Goal: Information Seeking & Learning: Learn about a topic

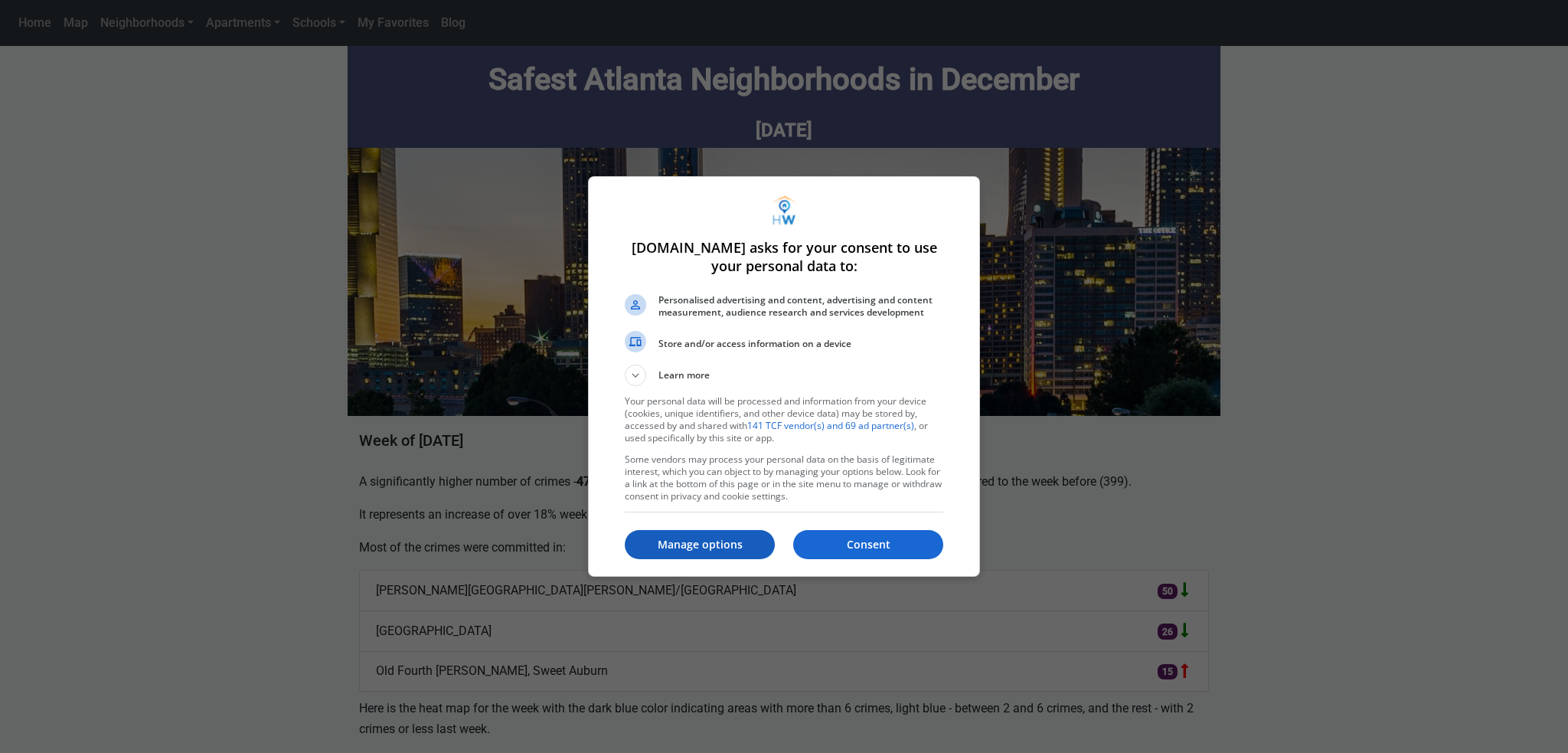
click at [695, 551] on p "Manage options" at bounding box center [699, 545] width 150 height 16
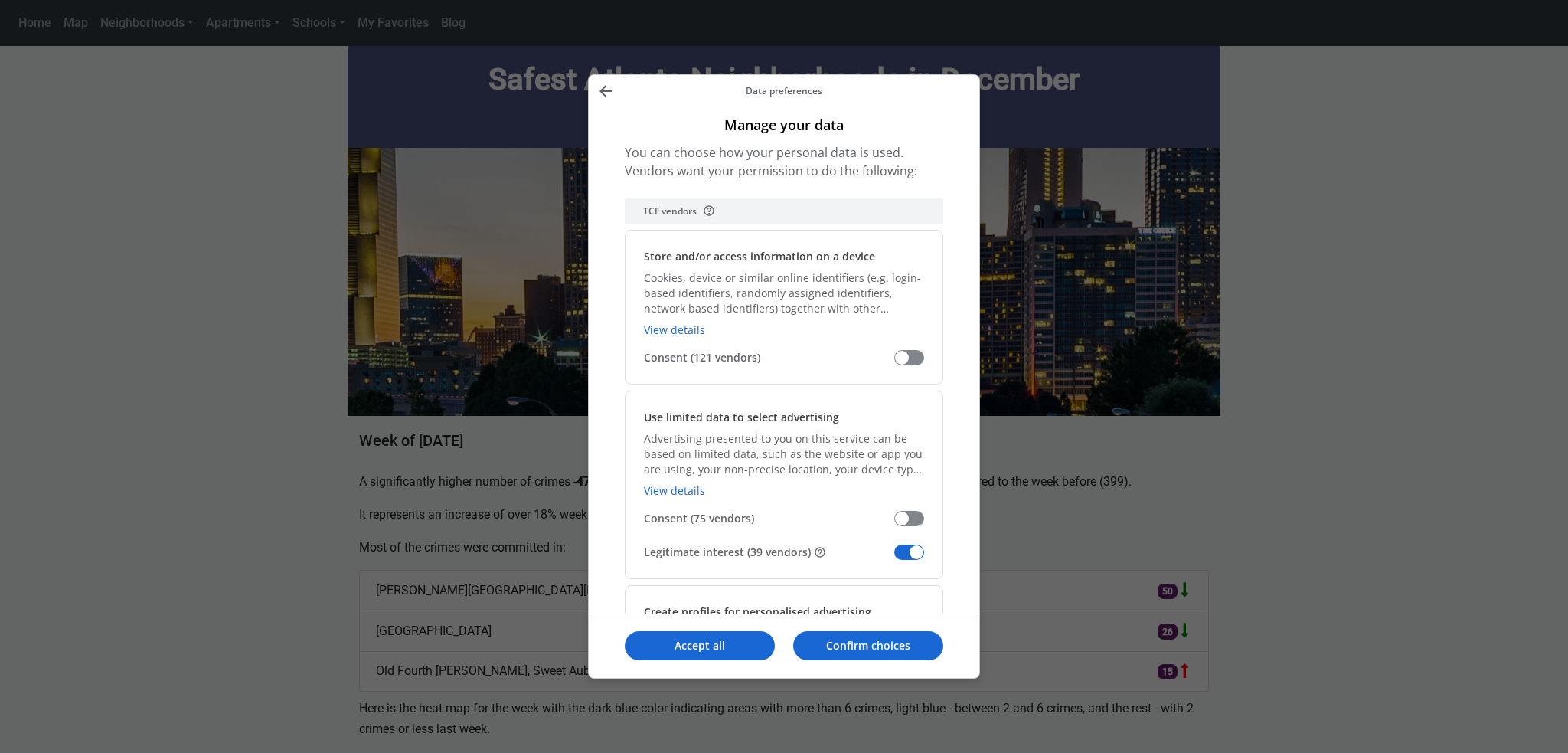
click at [893, 549] on span "Legitimate interest (39 vendors)" at bounding box center [769, 552] width 250 height 16
click at [894, 558] on input "Legitimate interest (39 vendors)" at bounding box center [894, 558] width 0 height 0
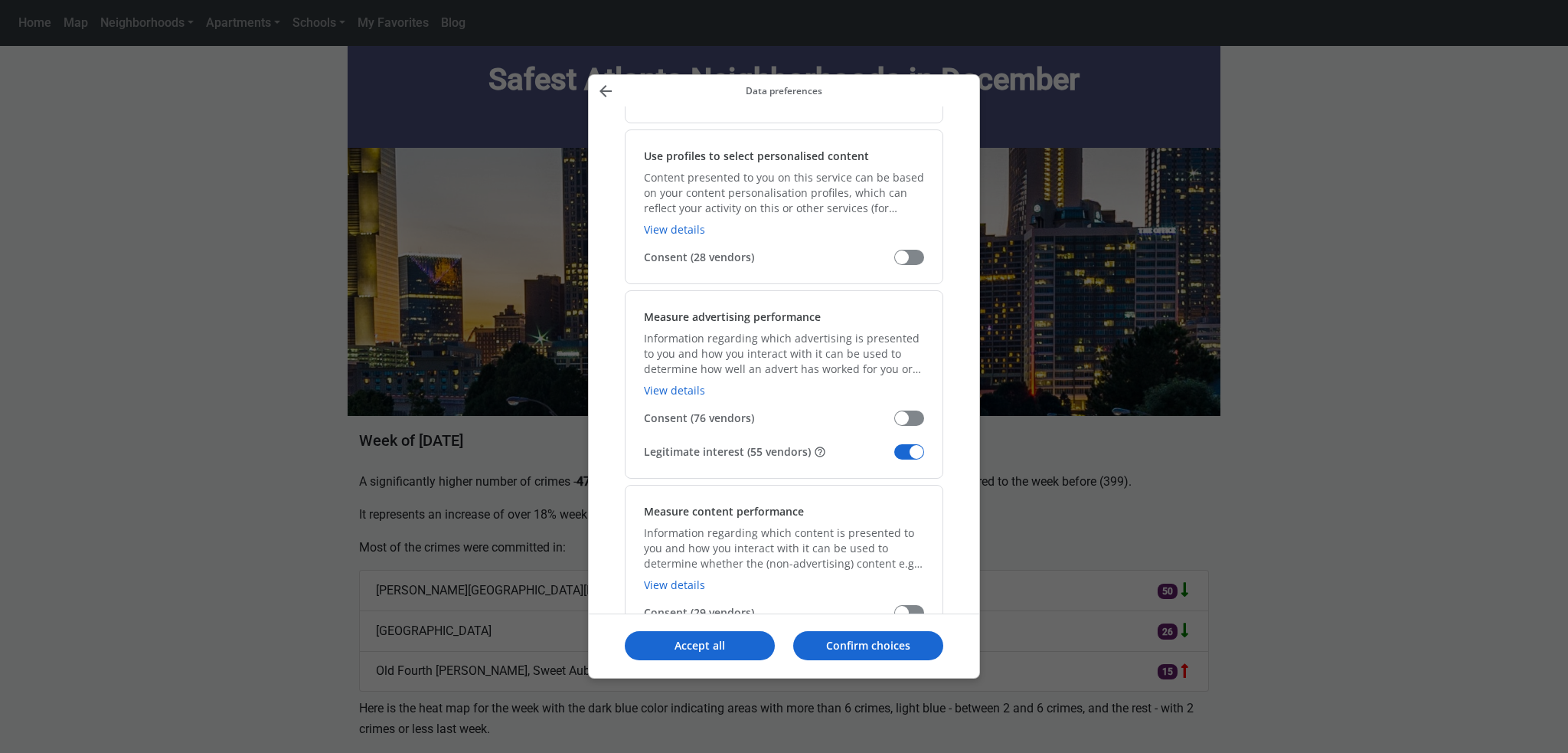
scroll to position [1073, 0]
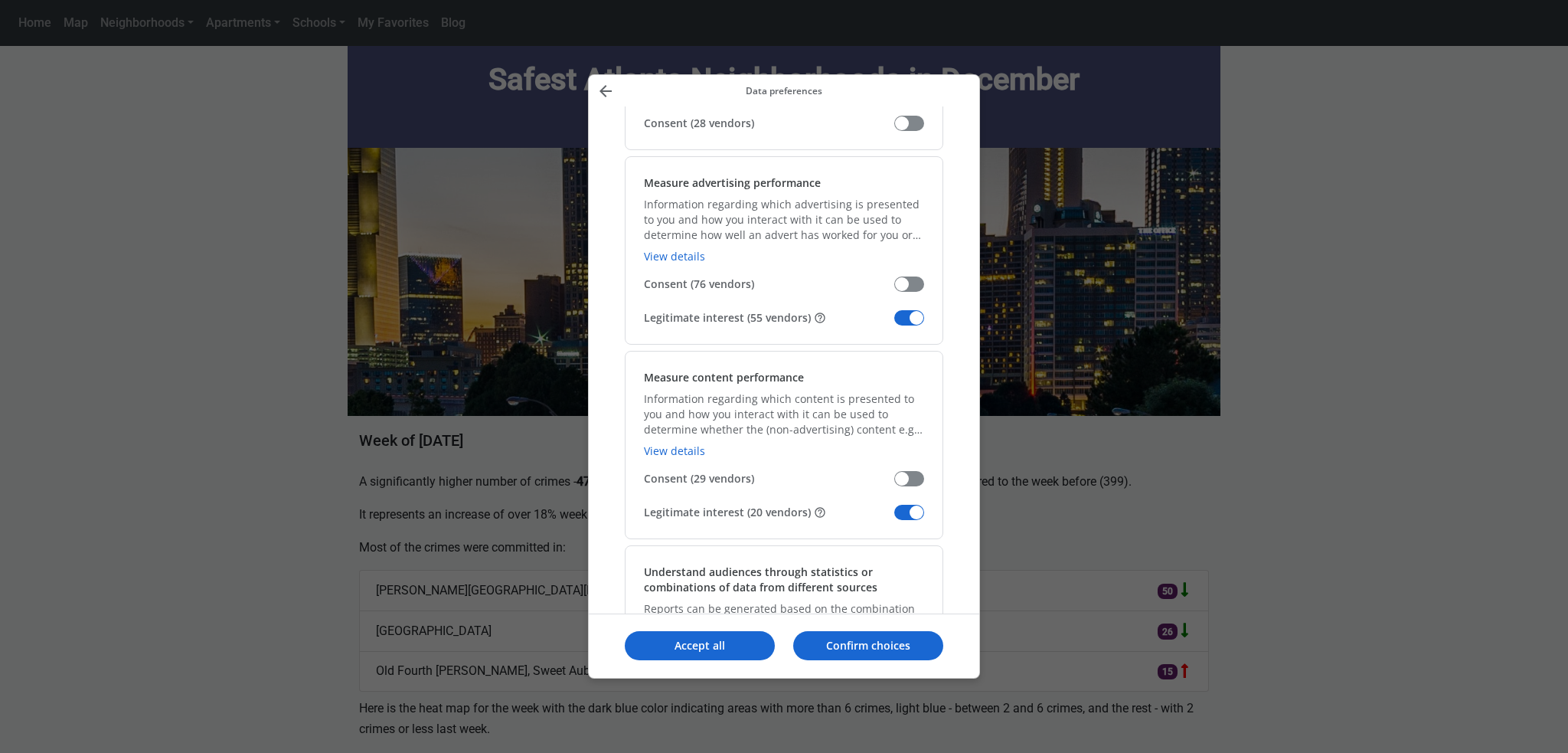
click at [894, 312] on span "Manage your data" at bounding box center [909, 317] width 30 height 16
click at [894, 323] on input "Legitimate interest (55 vendors)" at bounding box center [894, 323] width 0 height 0
click at [900, 510] on span "Manage your data" at bounding box center [909, 512] width 30 height 16
click at [894, 518] on input "Legitimate interest (20 vendors)" at bounding box center [894, 518] width 0 height 0
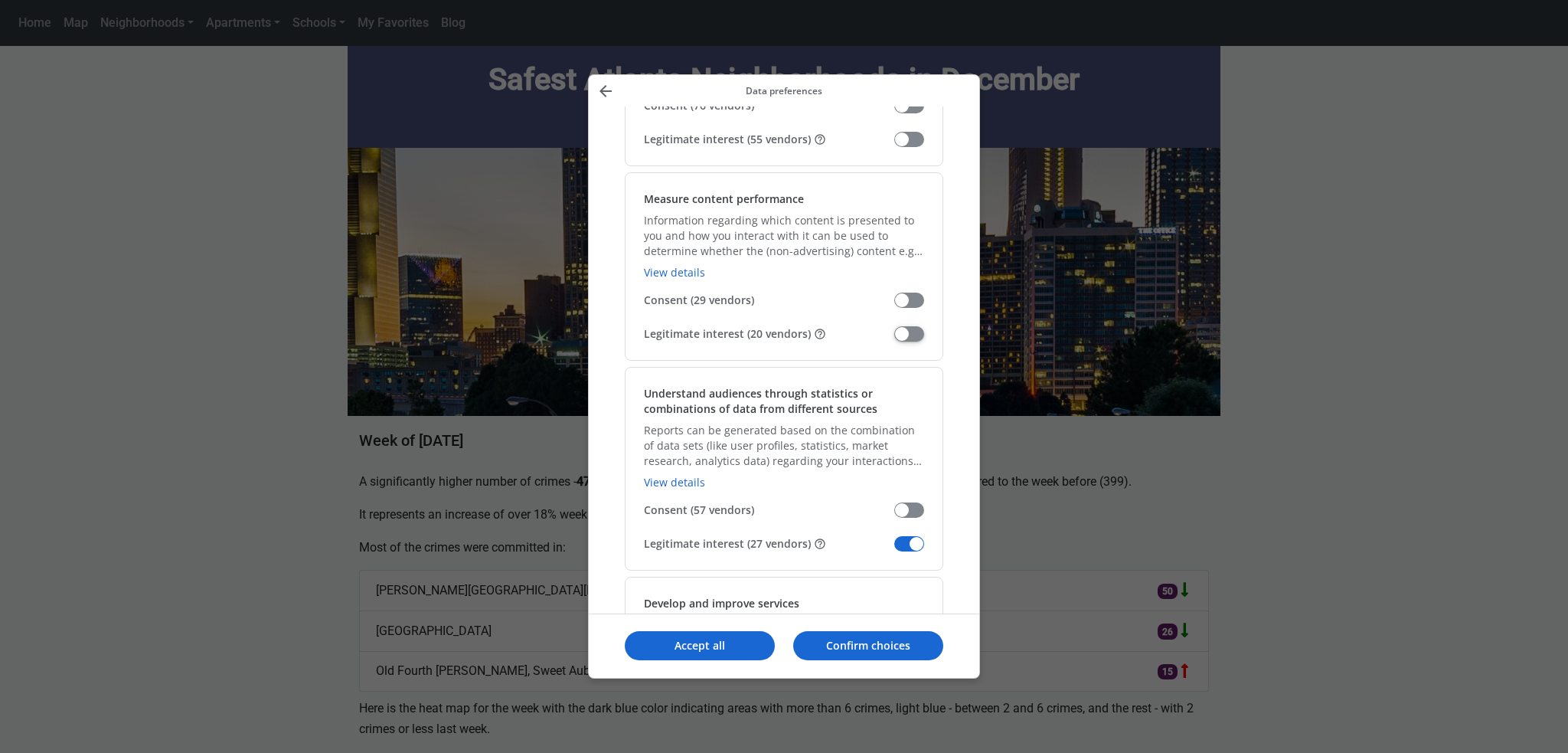
scroll to position [1455, 0]
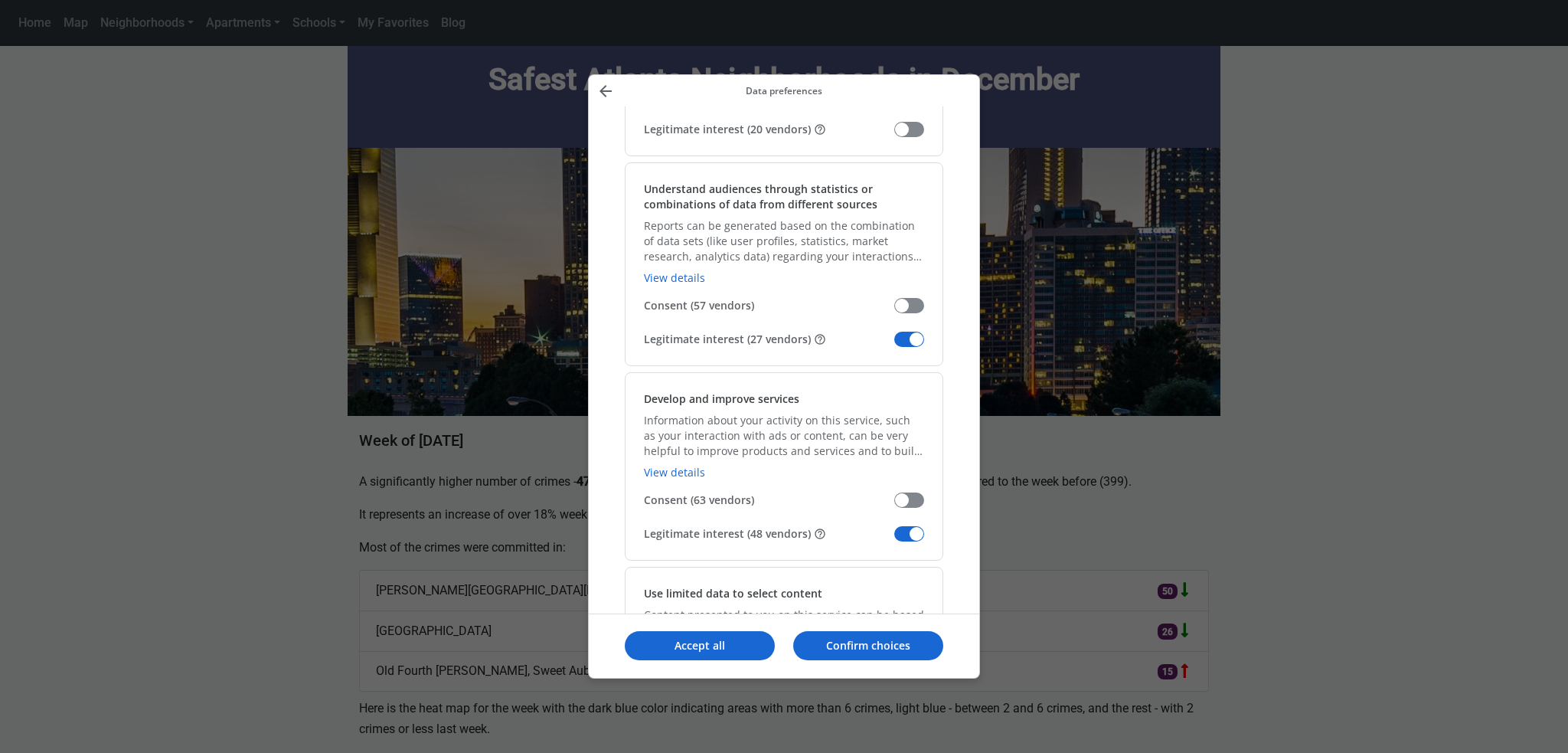
click at [902, 339] on span "Manage your data" at bounding box center [909, 339] width 30 height 16
click at [894, 345] on input "Legitimate interest (27 vendors)" at bounding box center [894, 345] width 0 height 0
click at [900, 532] on span "Manage your data" at bounding box center [909, 534] width 30 height 16
click at [894, 539] on input "Legitimate interest (48 vendors)" at bounding box center [894, 539] width 0 height 0
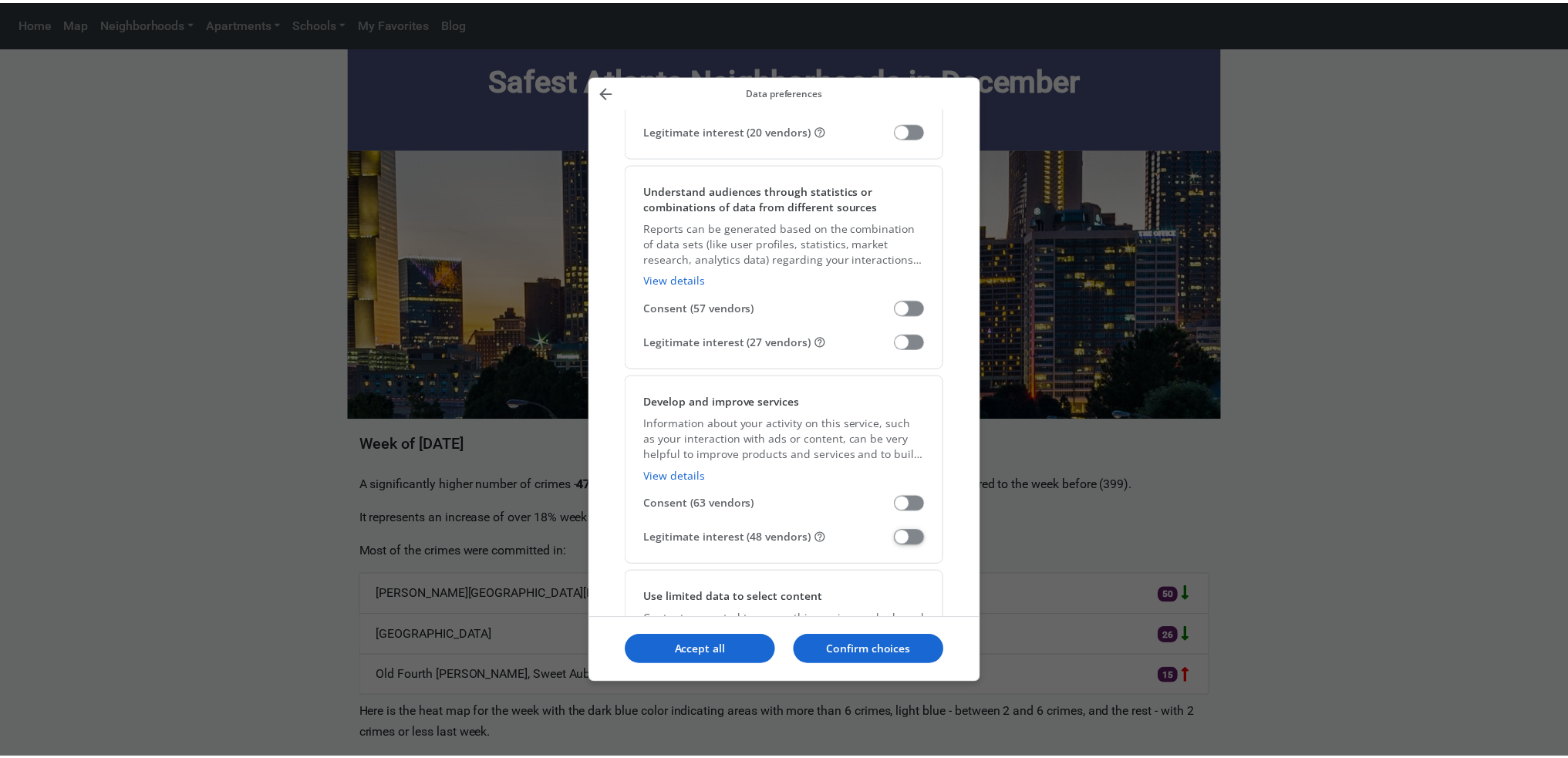
scroll to position [1774, 0]
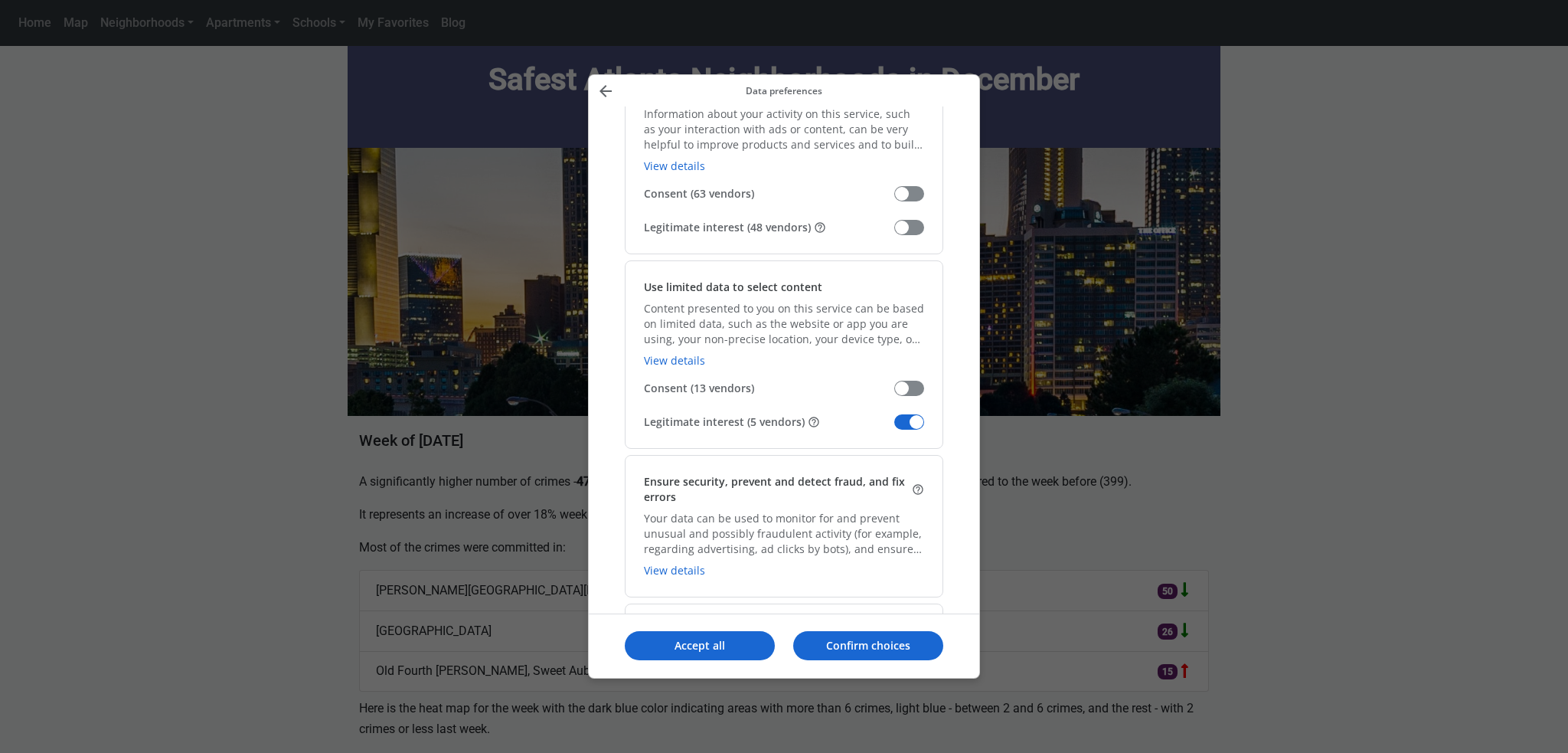
click at [900, 421] on span "Manage your data" at bounding box center [909, 422] width 30 height 16
click at [894, 428] on input "Legitimate interest (5 vendors)" at bounding box center [894, 428] width 0 height 0
click at [871, 636] on button "Confirm choices" at bounding box center [869, 646] width 150 height 29
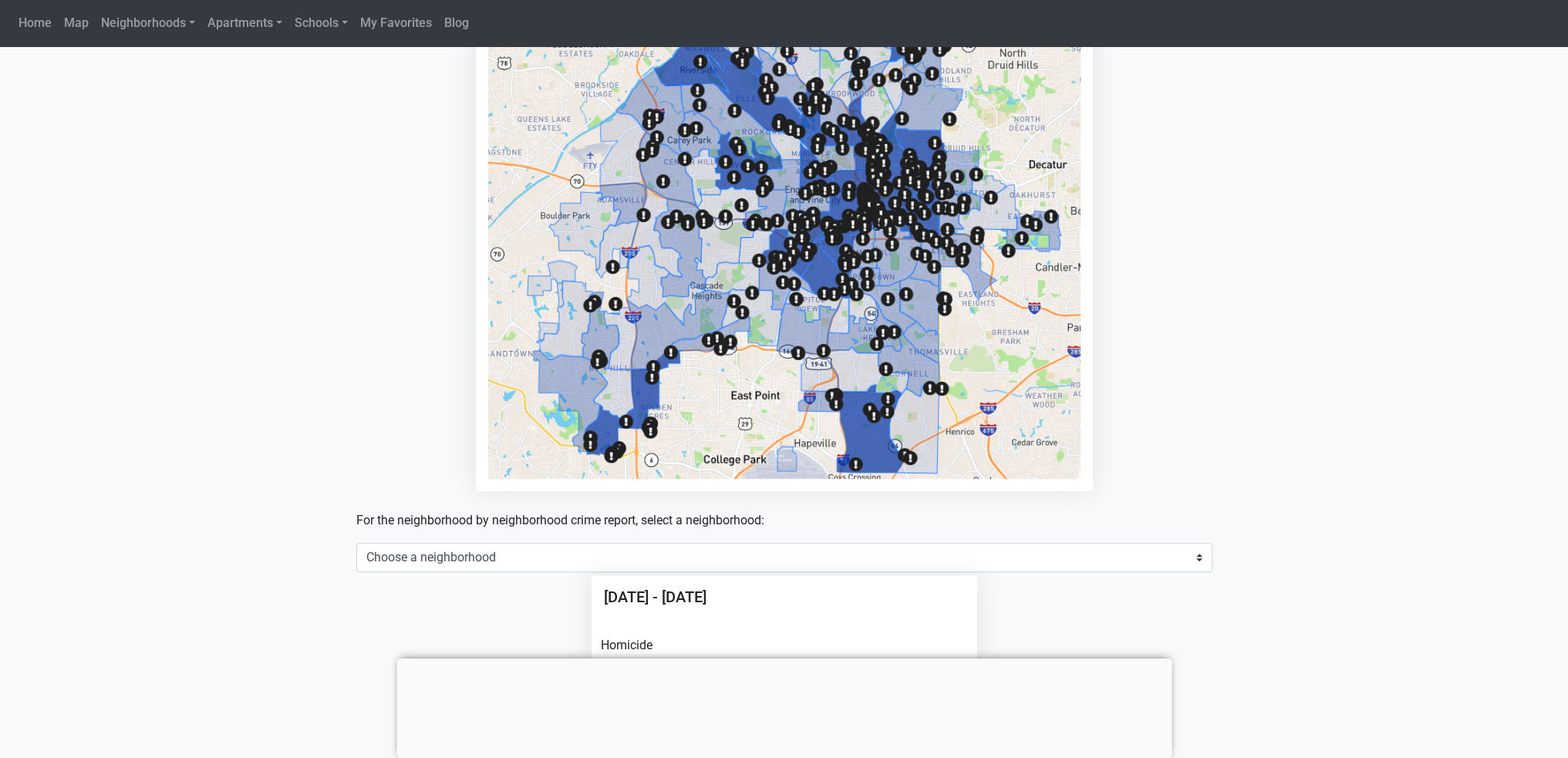
scroll to position [925, 0]
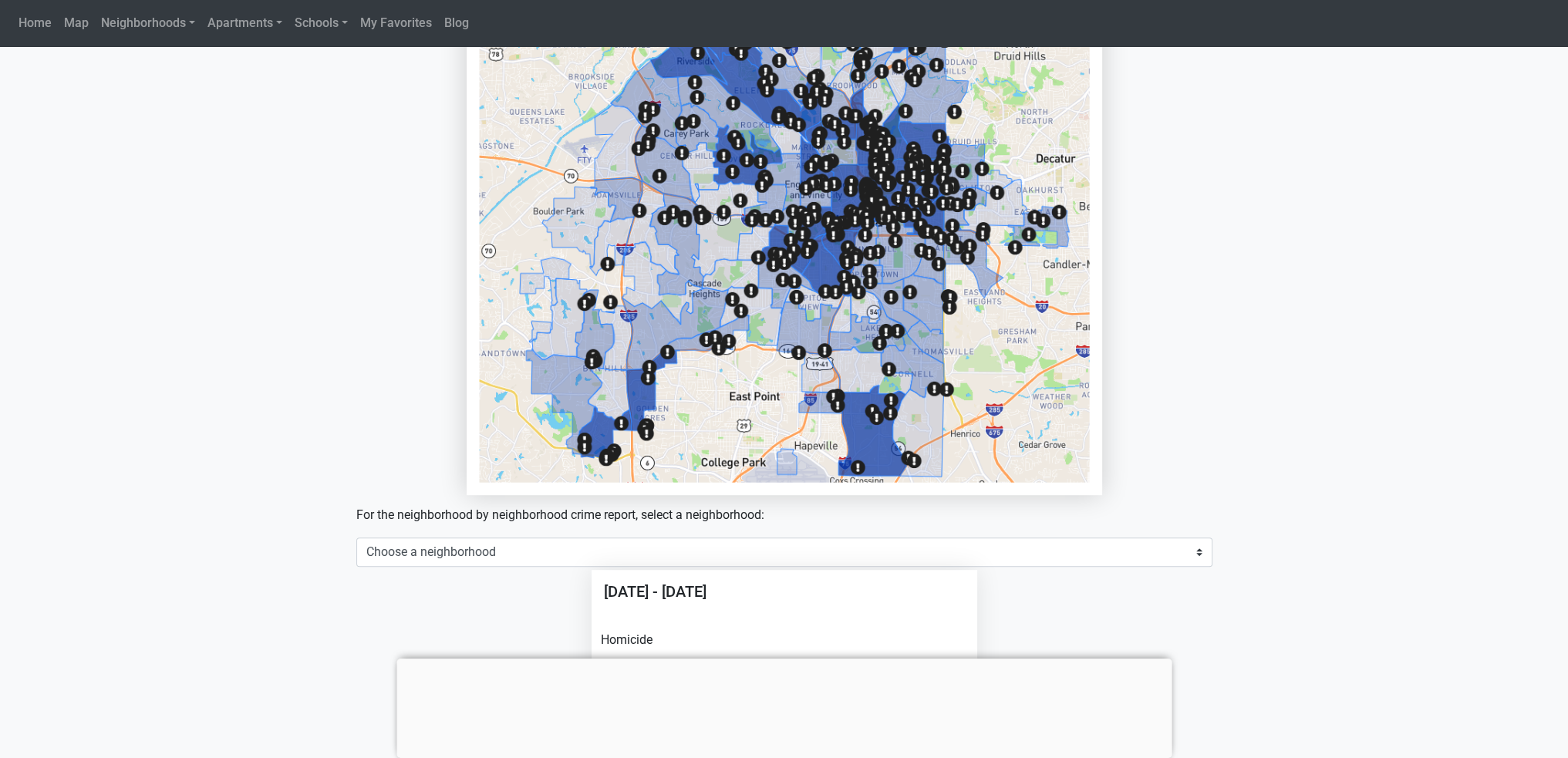
click at [866, 366] on img at bounding box center [784, 177] width 610 height 611
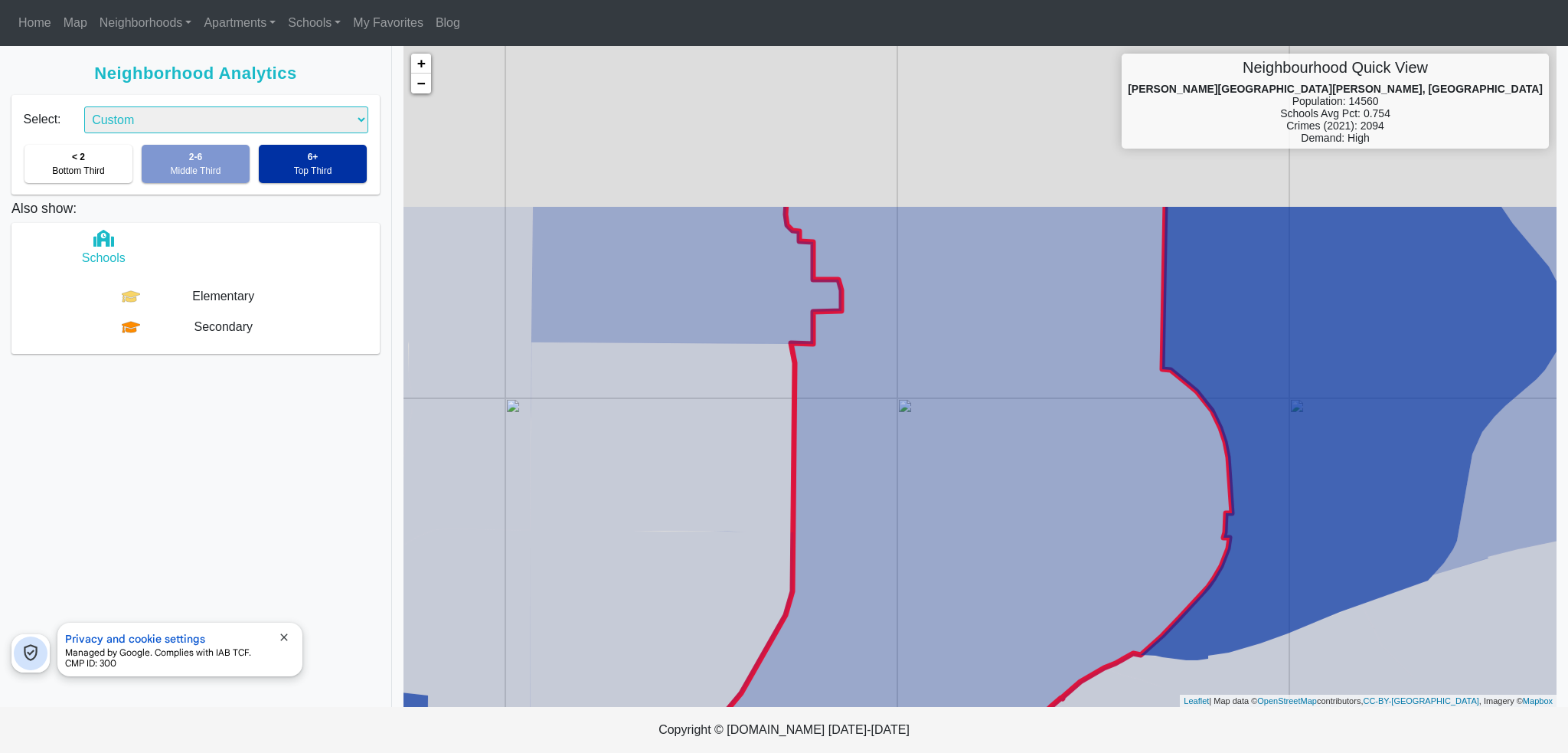
drag, startPoint x: 916, startPoint y: 228, endPoint x: 971, endPoint y: 467, distance: 245.2
click at [971, 467] on icon at bounding box center [978, 494] width 506 height 585
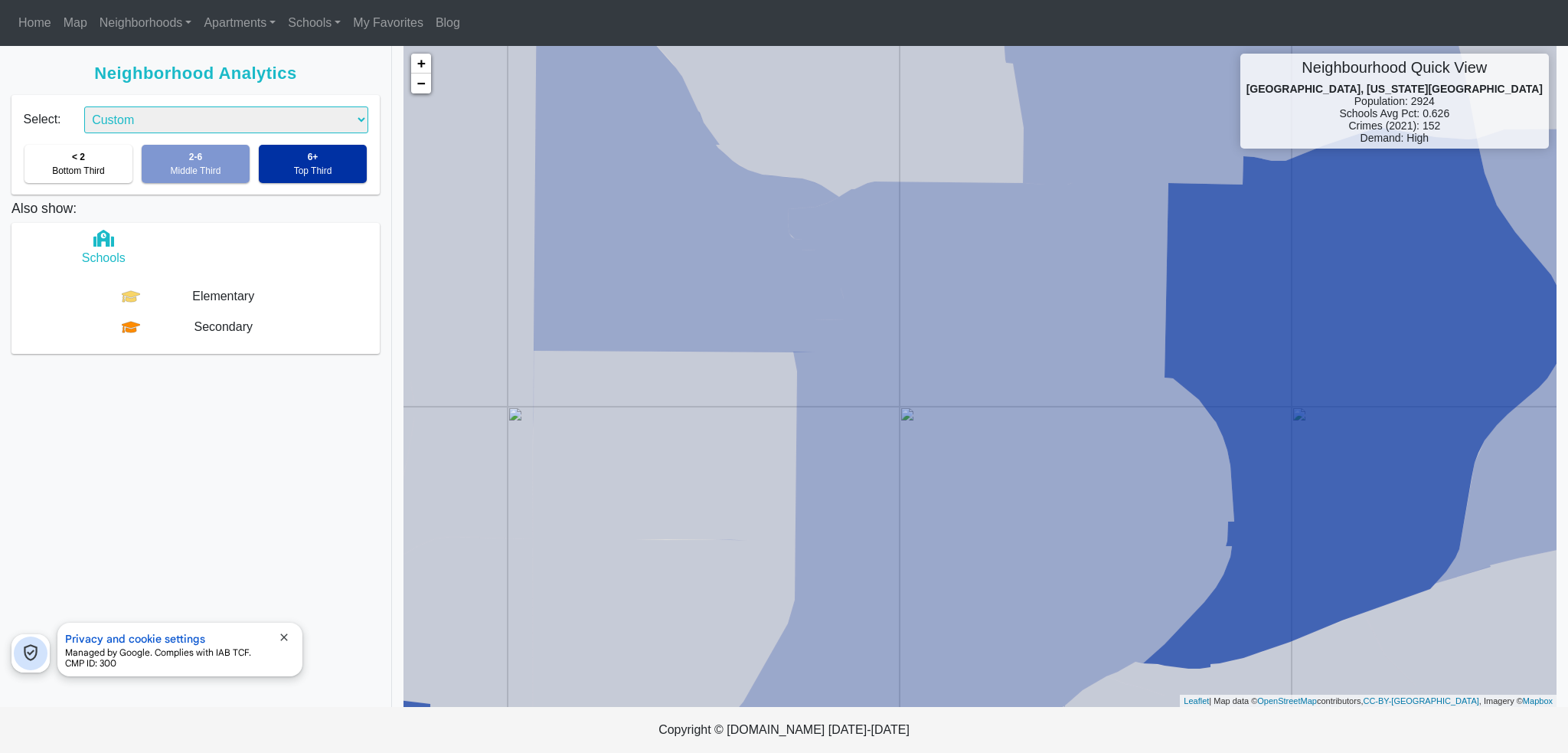
click at [285, 638] on span "close" at bounding box center [284, 637] width 12 height 12
click at [317, 119] on select "Combined Schools Safety Demand Custom" at bounding box center [226, 119] width 284 height 27
select select "2"
click at [84, 106] on select "Combined Schools Safety Demand Custom" at bounding box center [226, 119] width 284 height 27
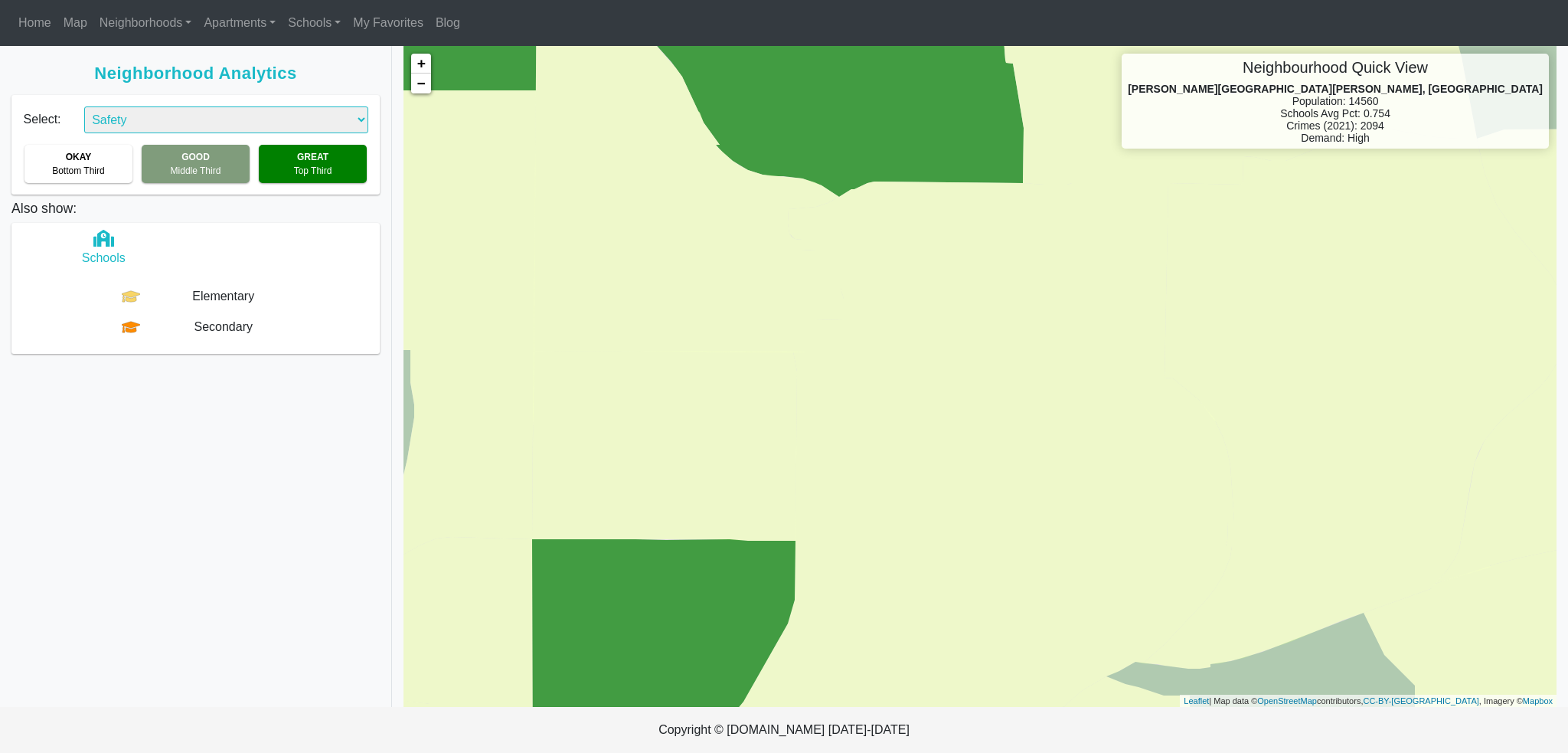
select select "2"
